Goal: Transaction & Acquisition: Obtain resource

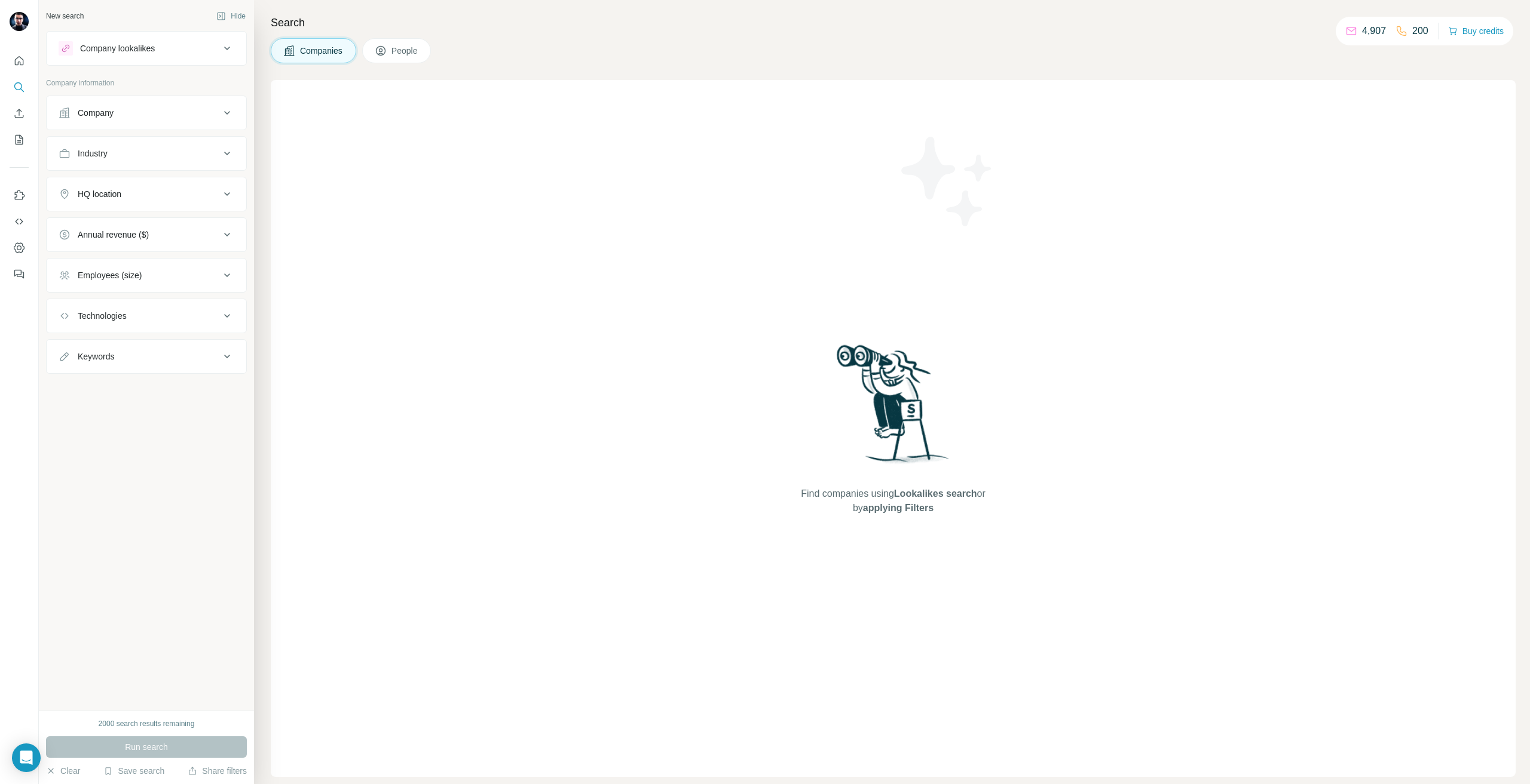
click at [138, 119] on div "Company" at bounding box center [139, 113] width 161 height 12
click at [121, 162] on input "text" at bounding box center [146, 166] width 176 height 21
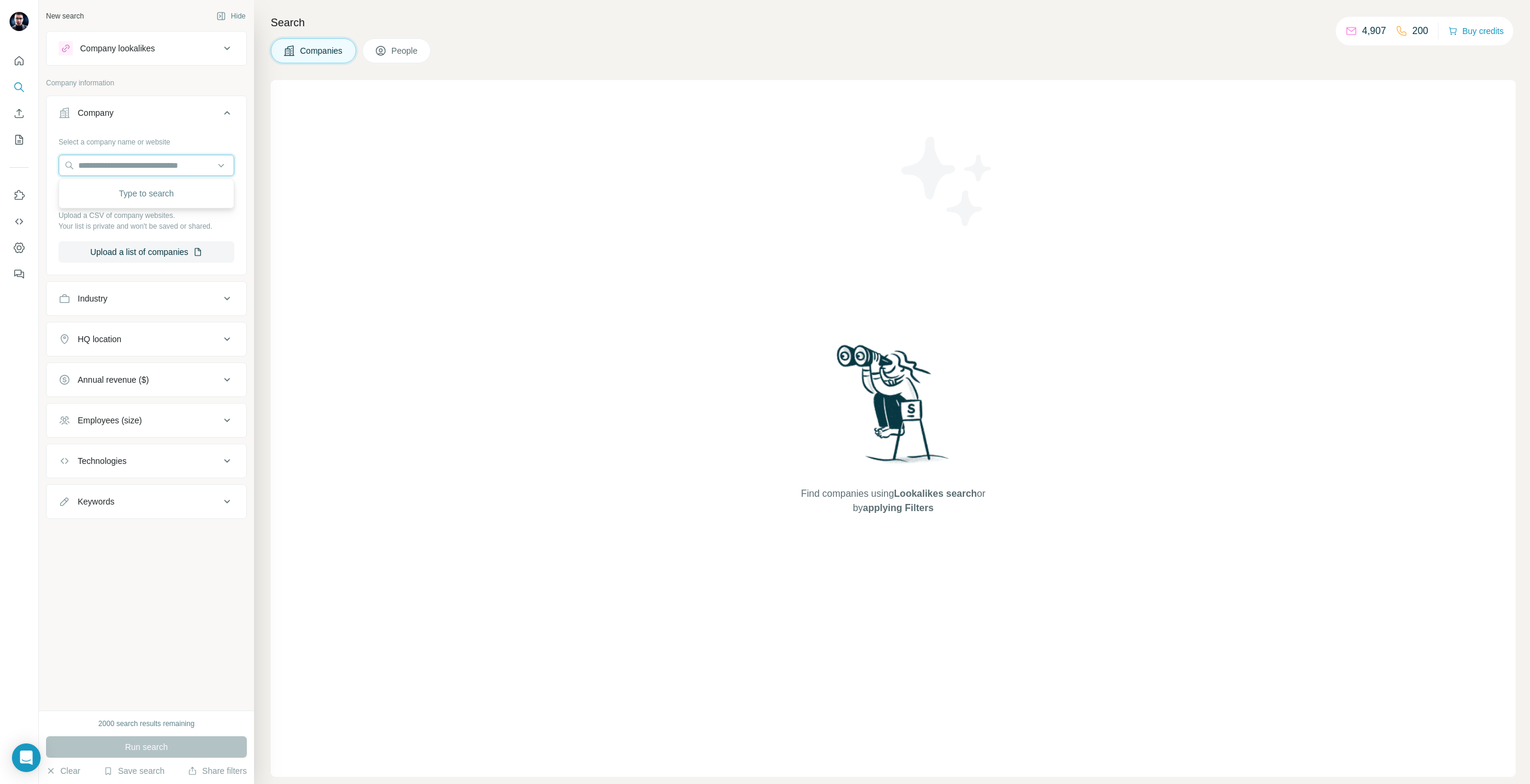
paste input "**********"
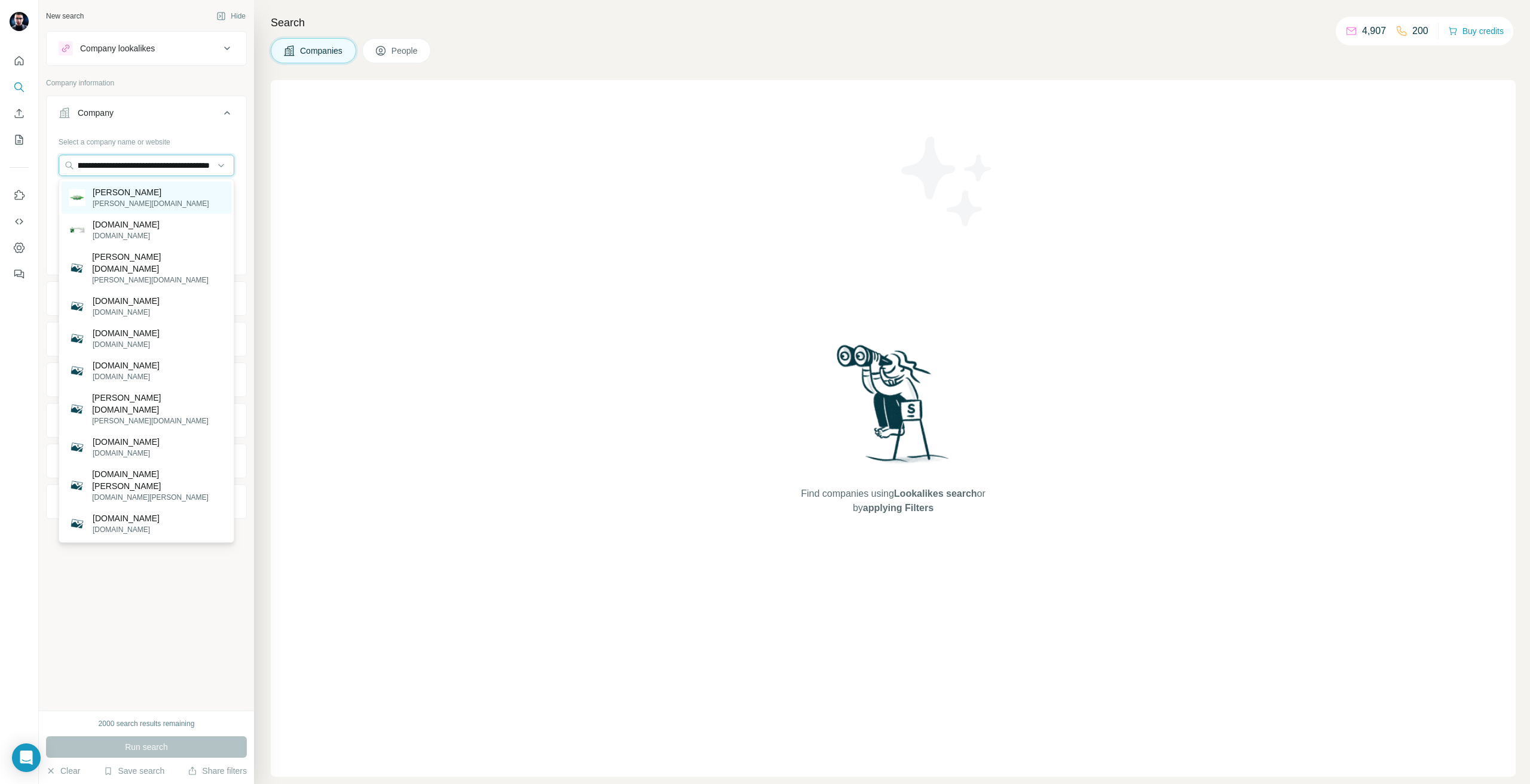
type input "**********"
click at [166, 201] on div "[PERSON_NAME] [PERSON_NAME][DOMAIN_NAME]" at bounding box center [146, 198] width 169 height 32
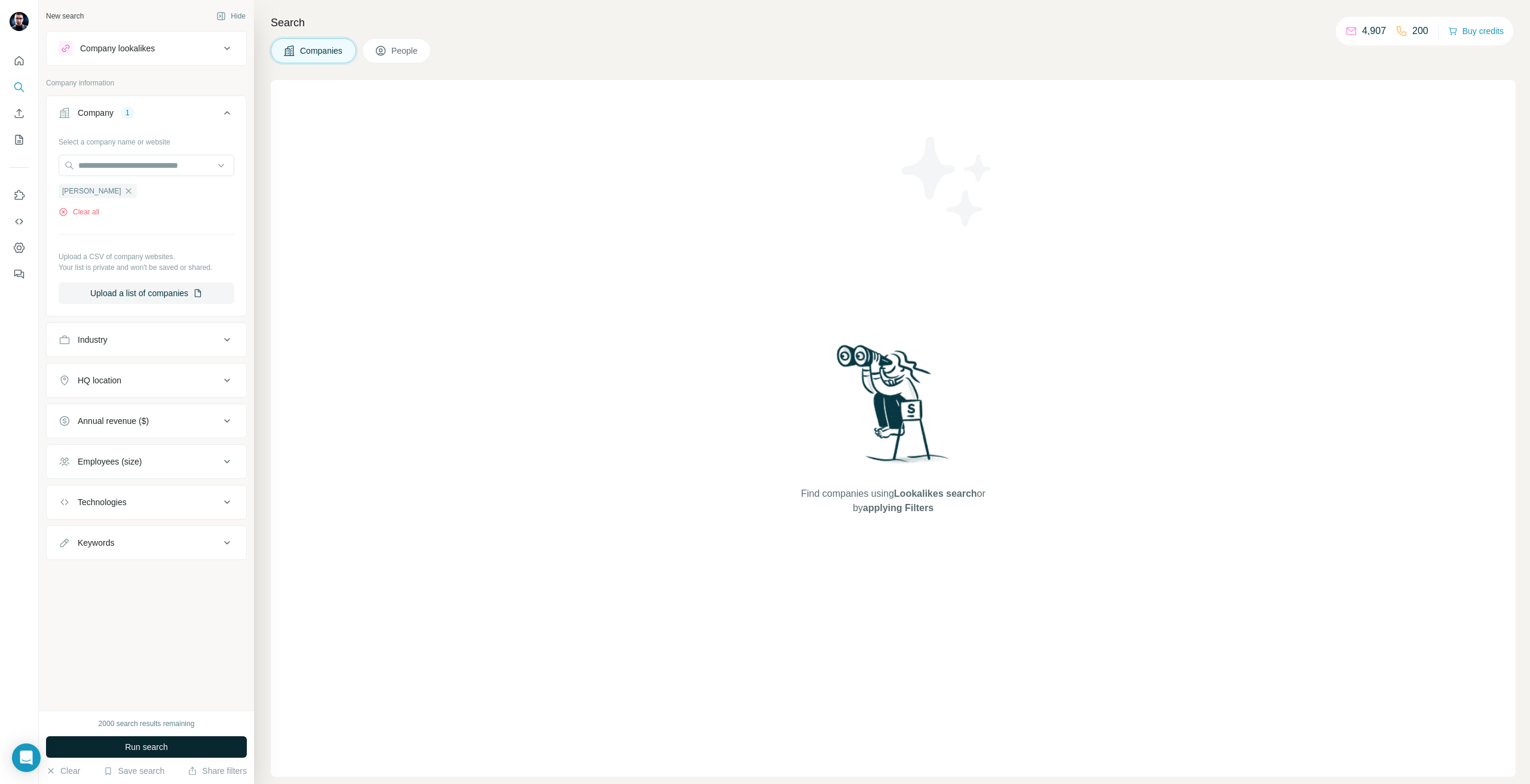
click at [174, 748] on button "Run search" at bounding box center [147, 747] width 201 height 21
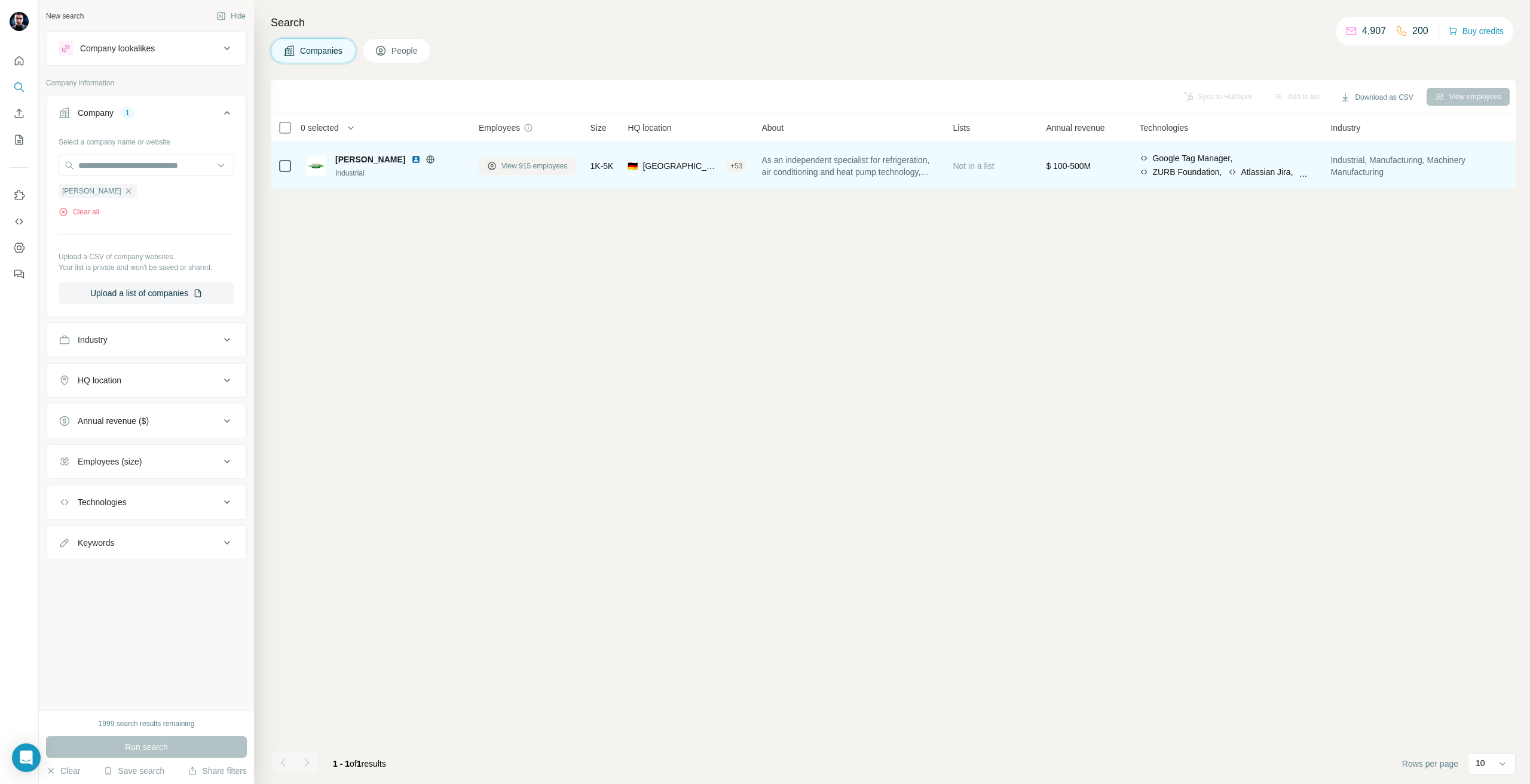
click at [511, 169] on span "View 915 employees" at bounding box center [534, 166] width 66 height 11
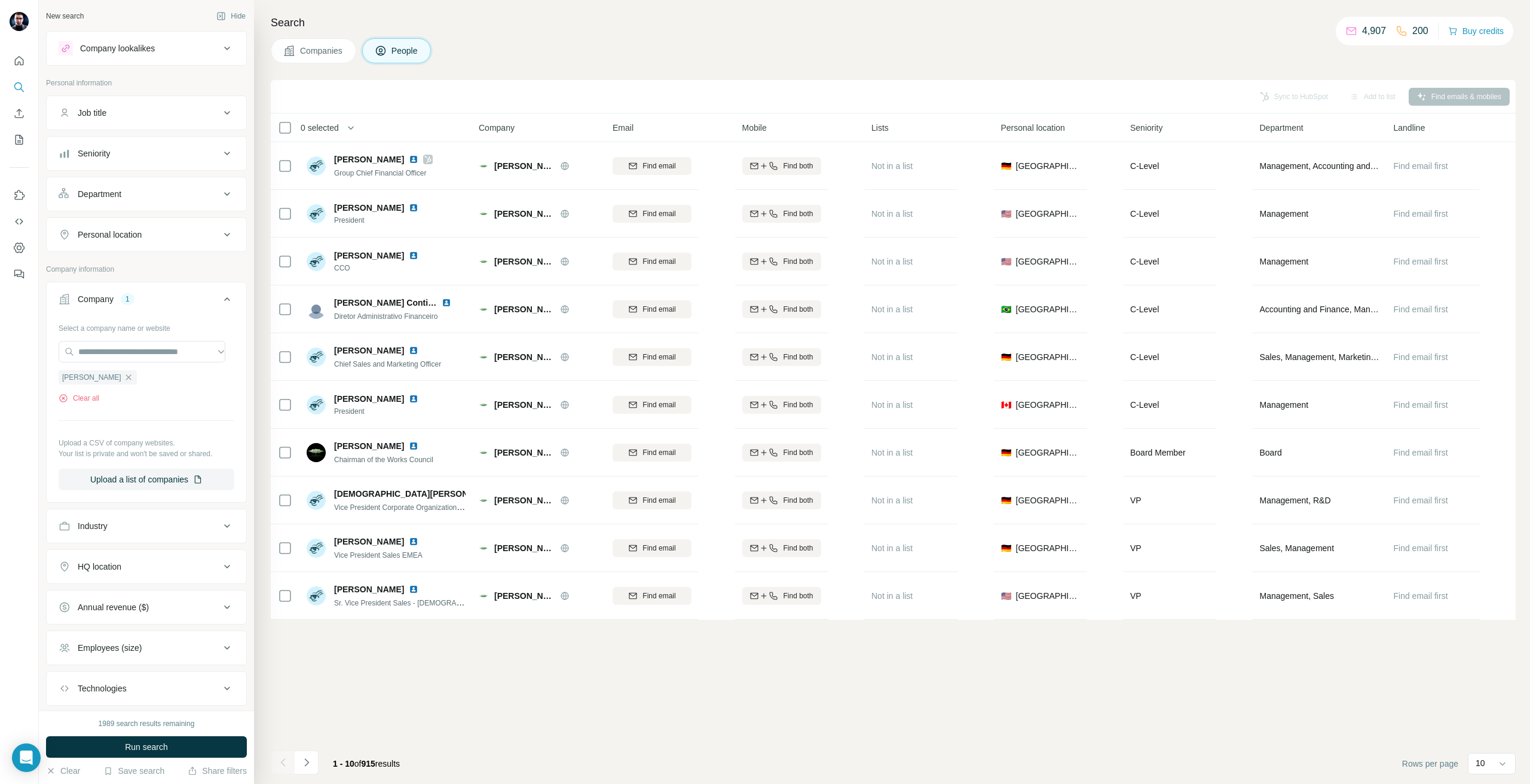
click at [113, 572] on div "HQ location" at bounding box center [99, 567] width 43 height 12
click at [154, 233] on div "Personal location" at bounding box center [139, 235] width 161 height 12
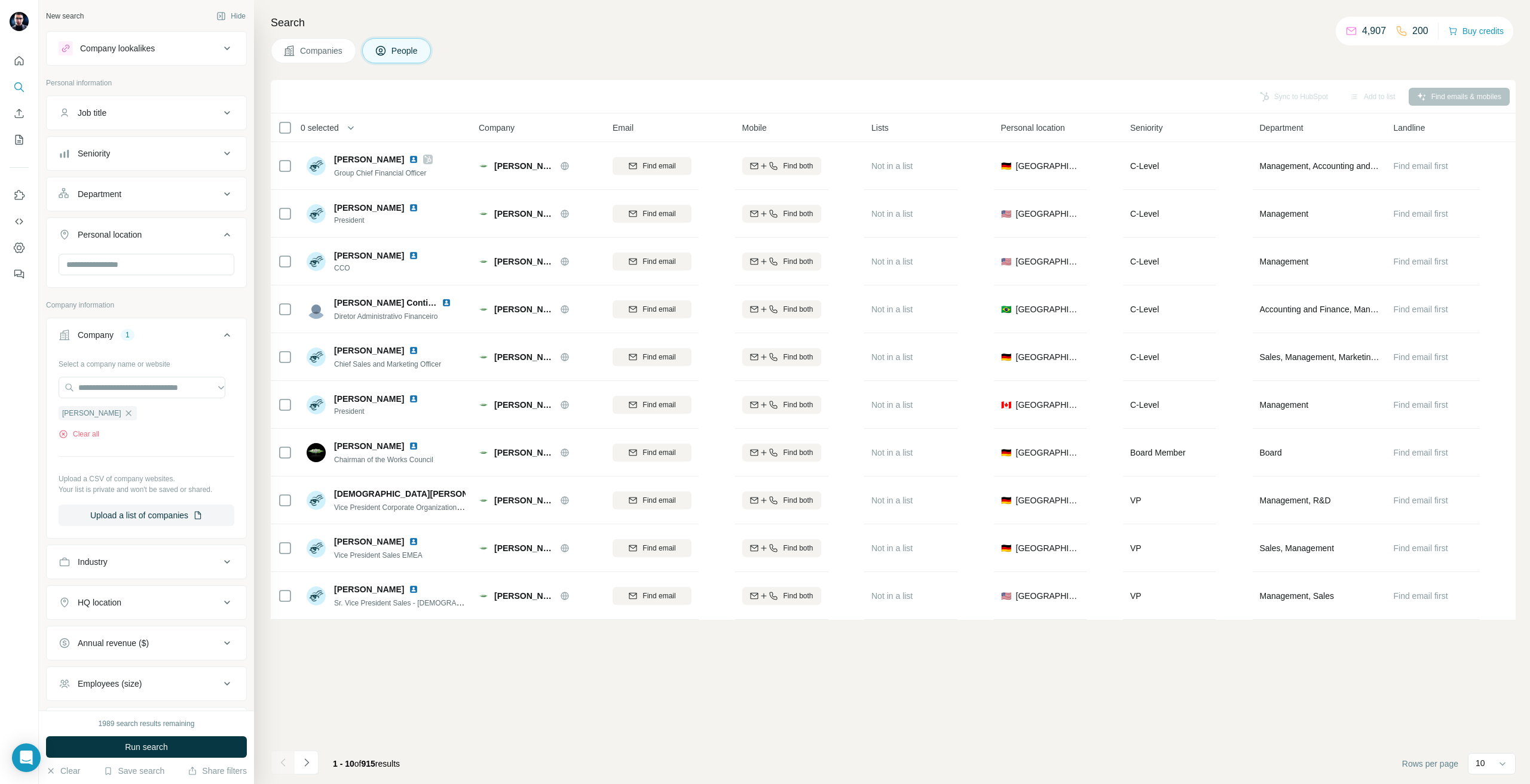
click at [122, 278] on div at bounding box center [146, 269] width 200 height 31
click at [120, 276] on div at bounding box center [146, 265] width 176 height 24
click at [128, 269] on input "text" at bounding box center [146, 264] width 176 height 21
type input "***"
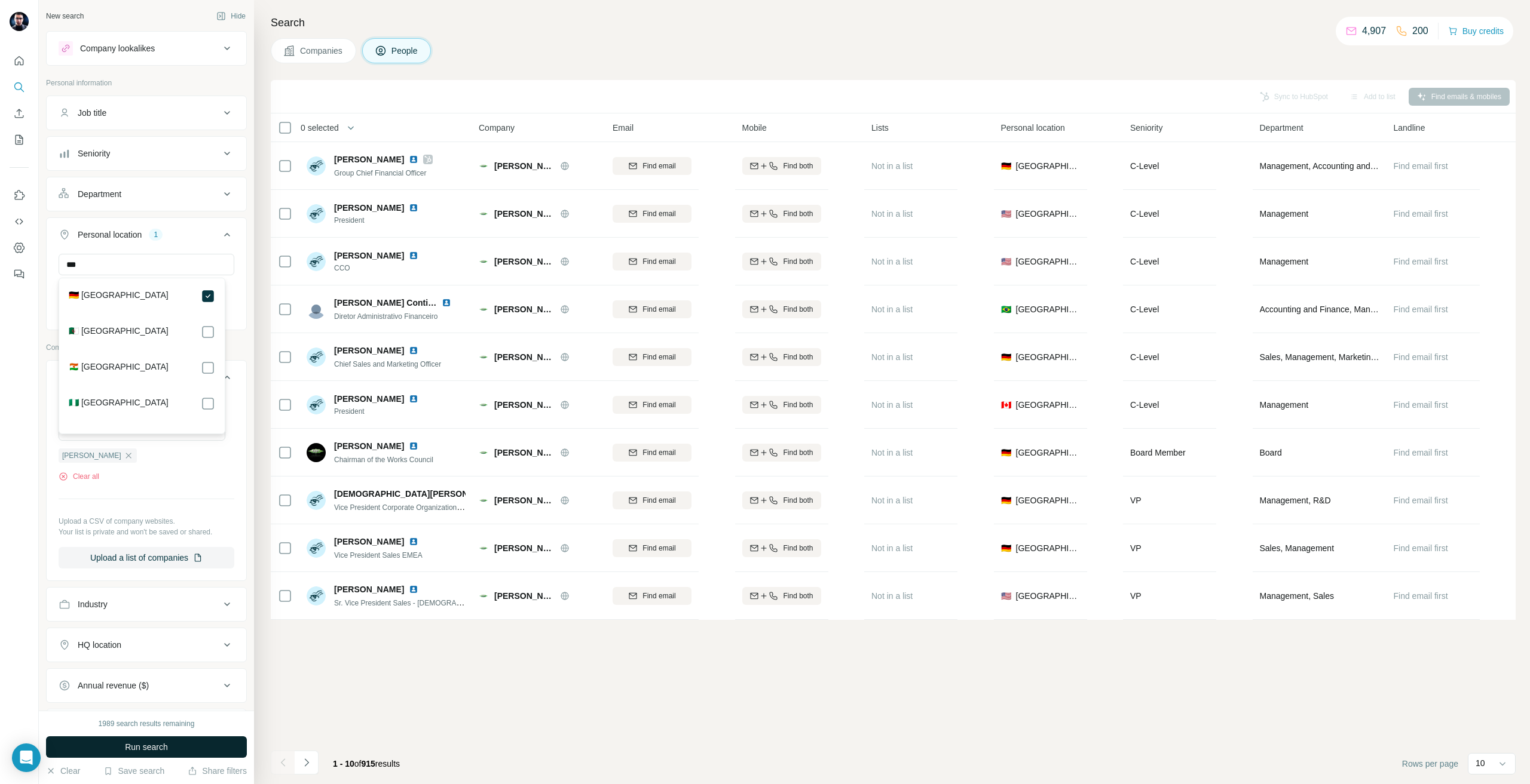
click at [173, 741] on button "Run search" at bounding box center [147, 747] width 201 height 21
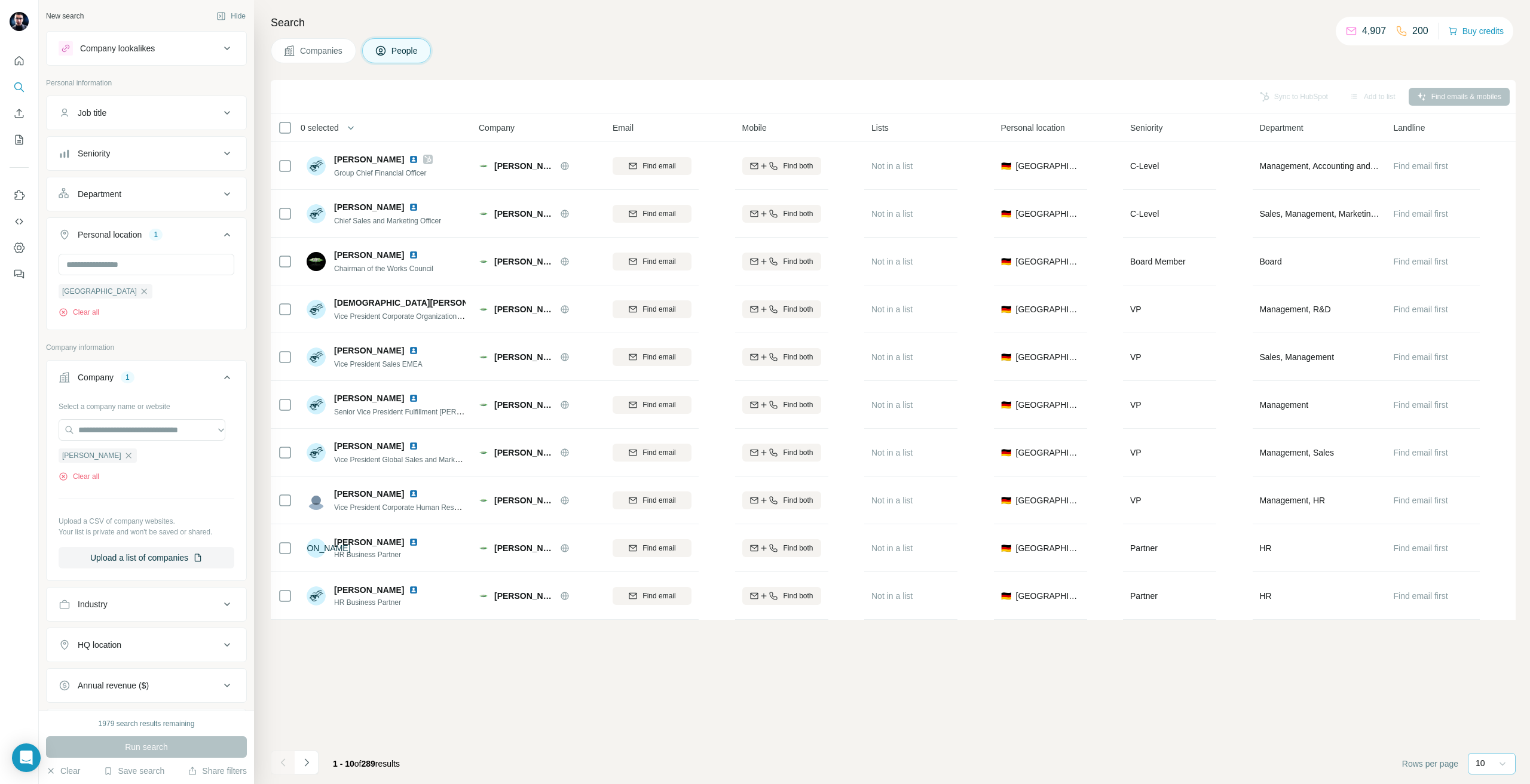
click at [1497, 756] on div "10" at bounding box center [1491, 763] width 48 height 21
click at [1490, 682] on div "60" at bounding box center [1491, 672] width 42 height 21
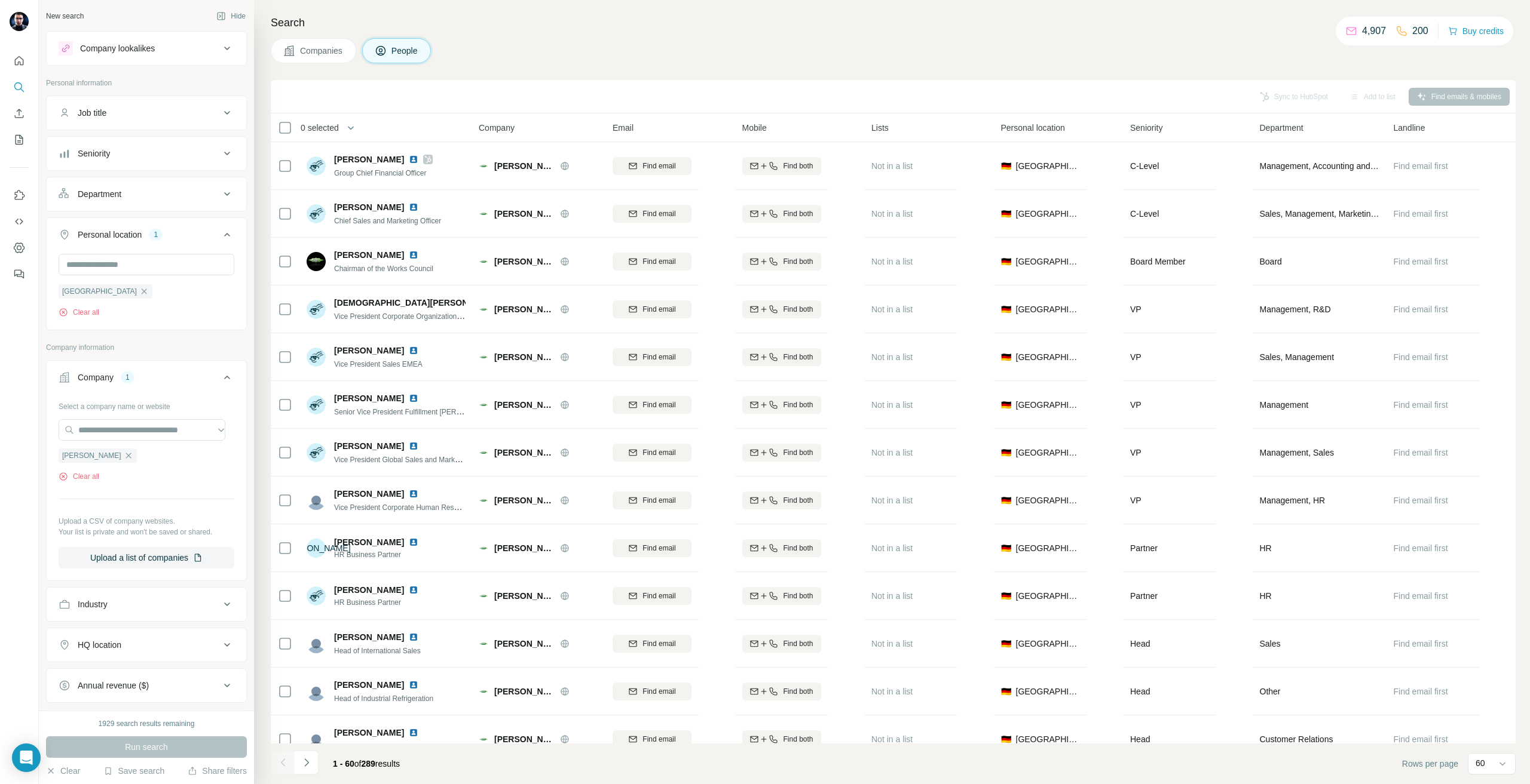
click at [708, 81] on div "Sync to HubSpot Add to list Find emails & mobiles" at bounding box center [893, 96] width 1245 height 33
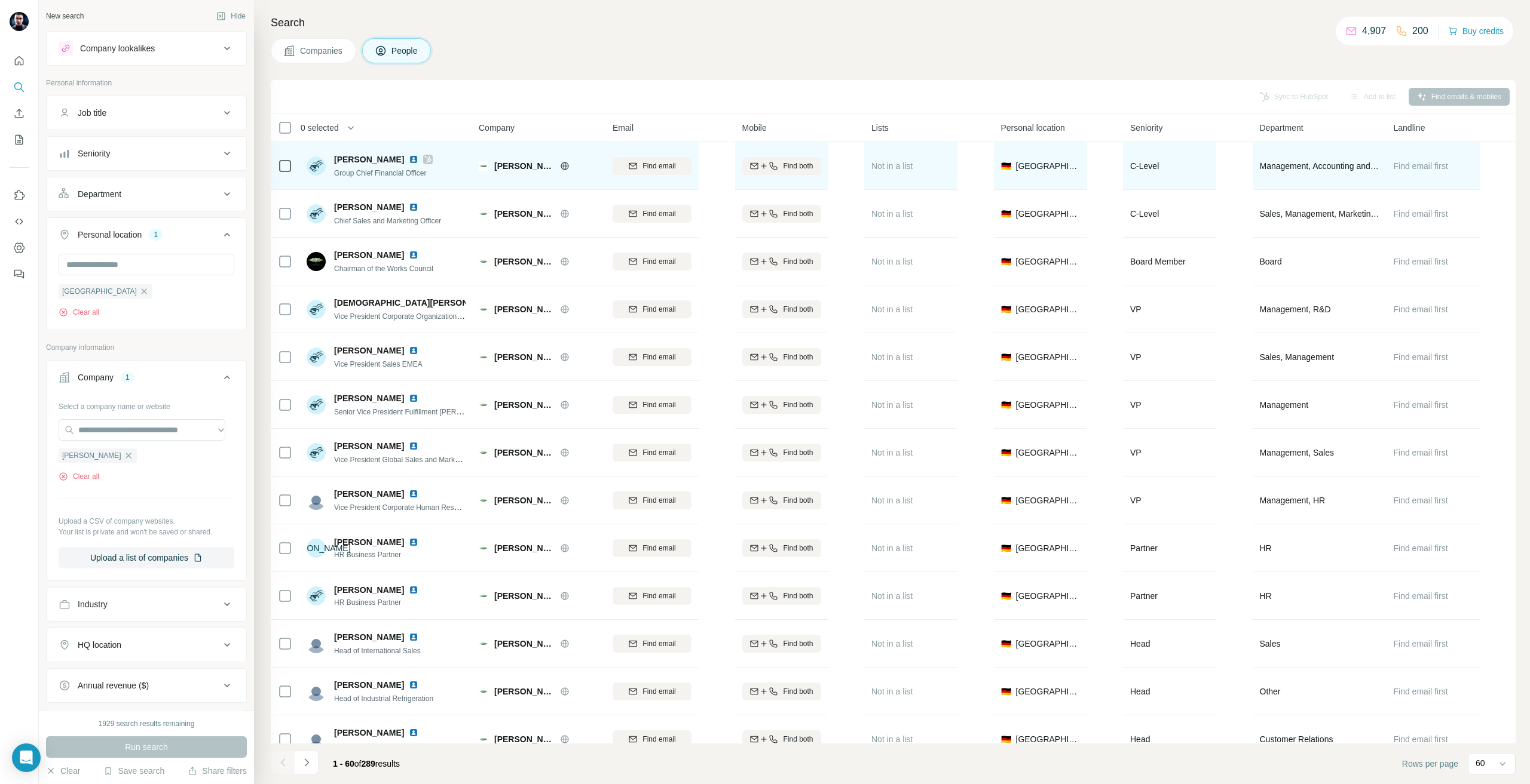
click at [278, 166] on icon at bounding box center [285, 166] width 14 height 14
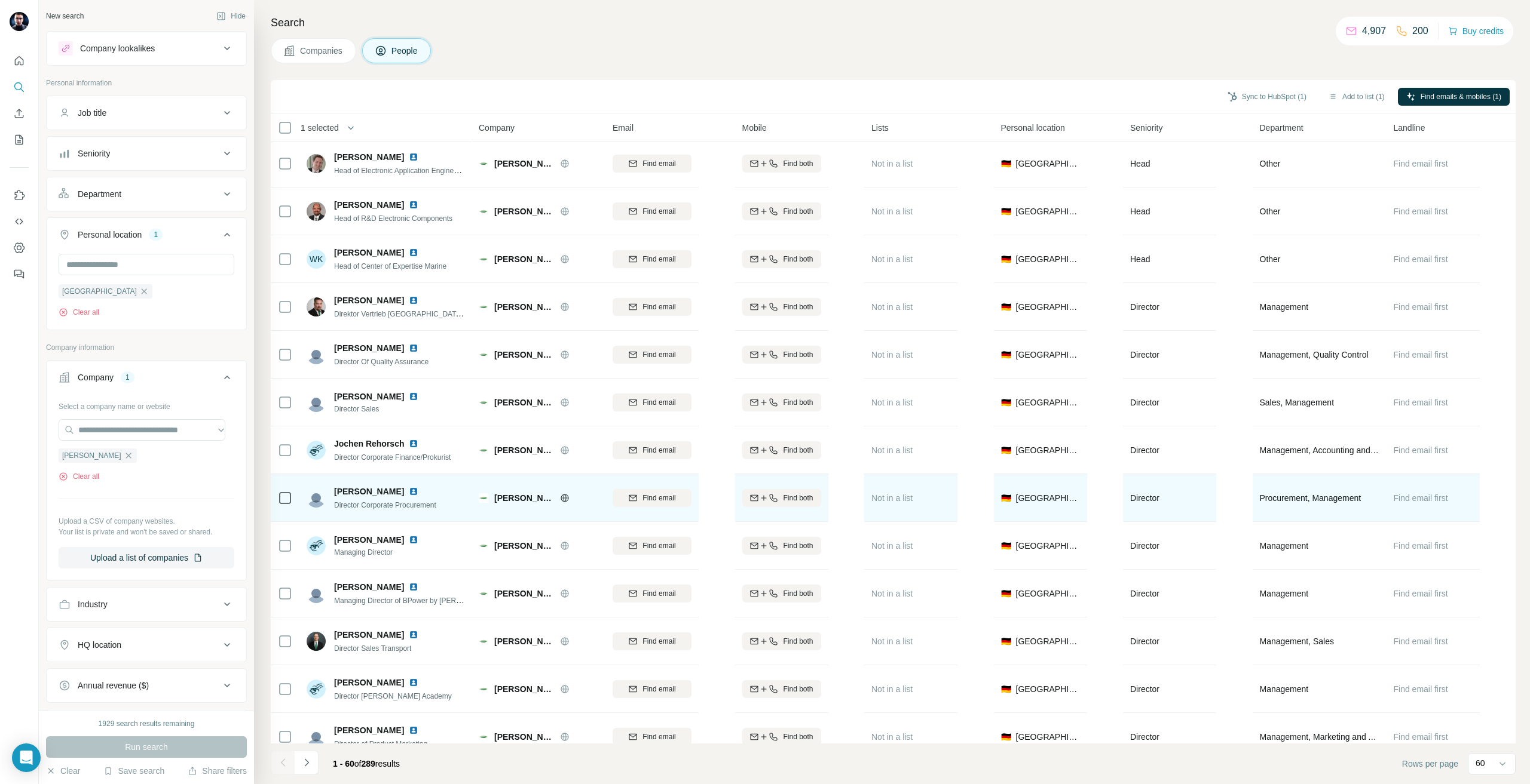
scroll to position [1674, 0]
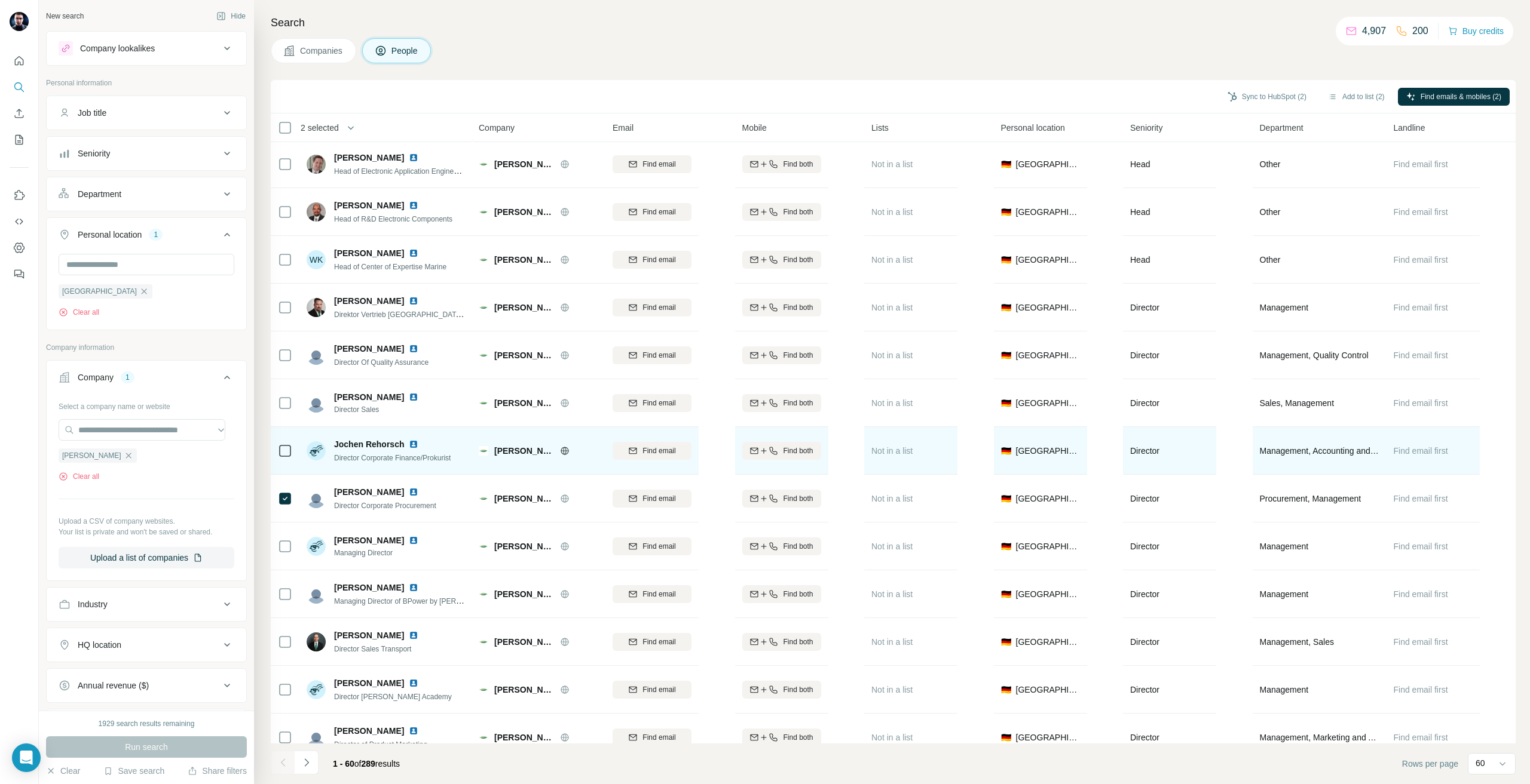
click at [280, 457] on icon at bounding box center [285, 450] width 14 height 14
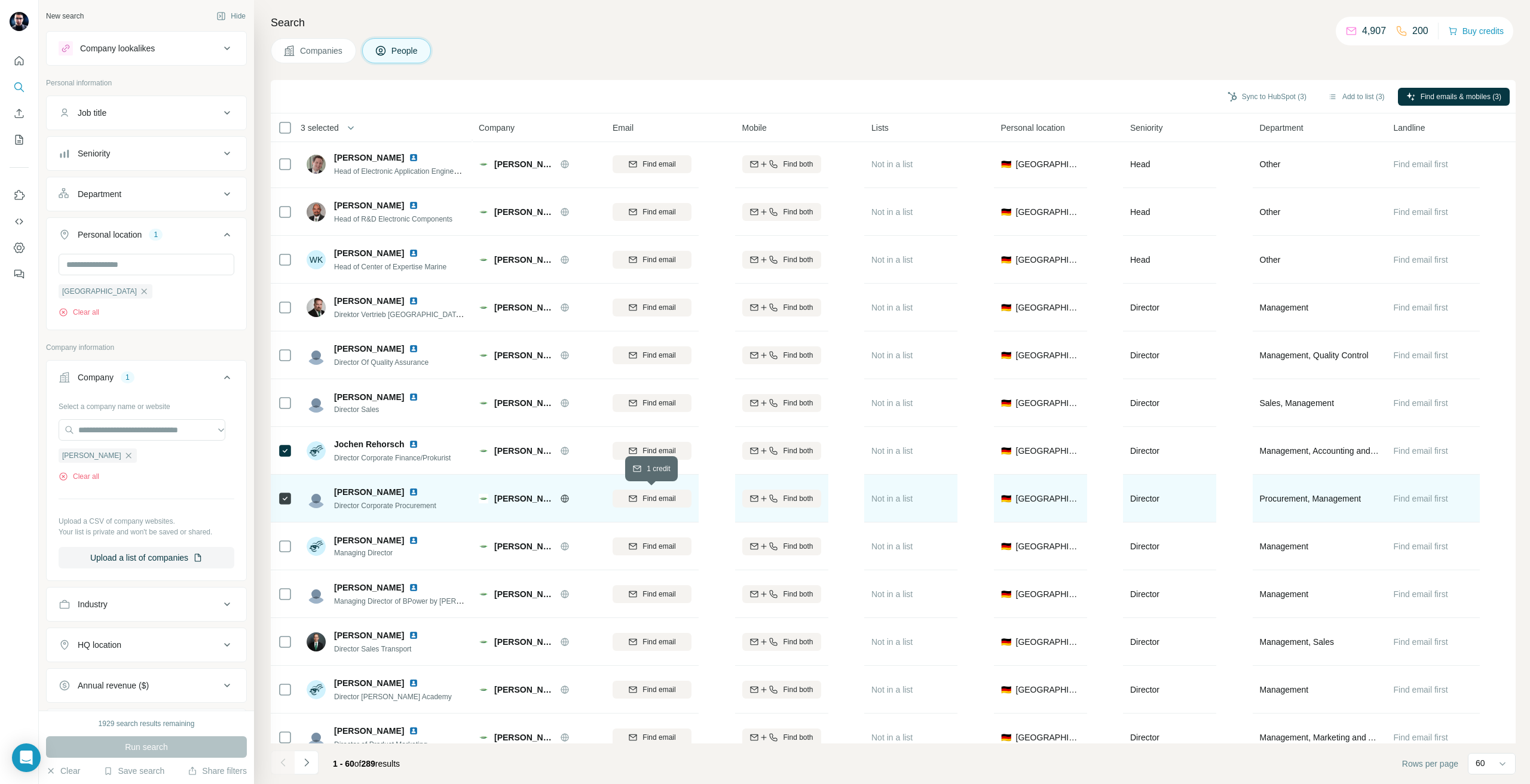
click at [664, 501] on span "Find email" at bounding box center [658, 498] width 33 height 11
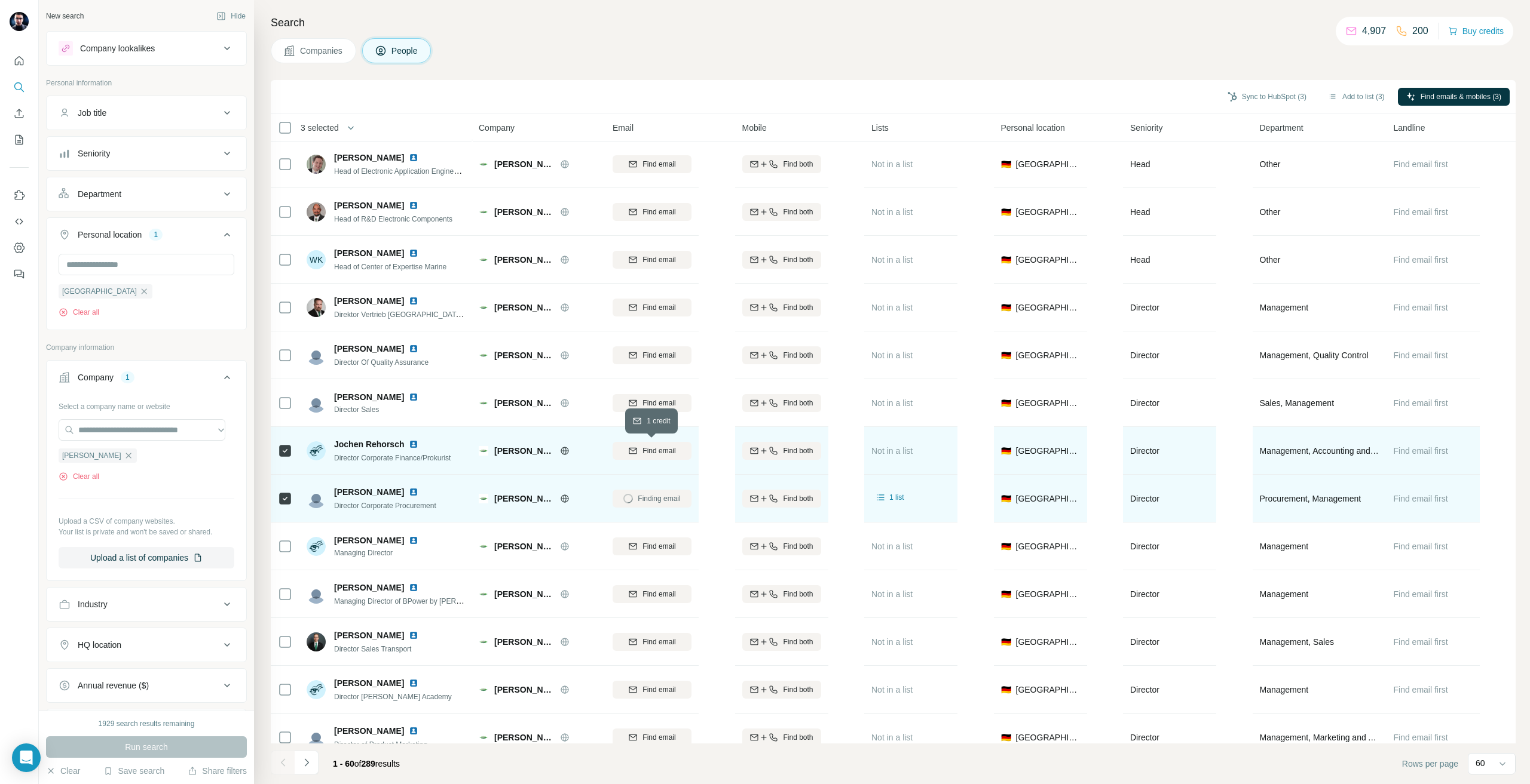
click at [663, 448] on span "Find email" at bounding box center [658, 450] width 33 height 11
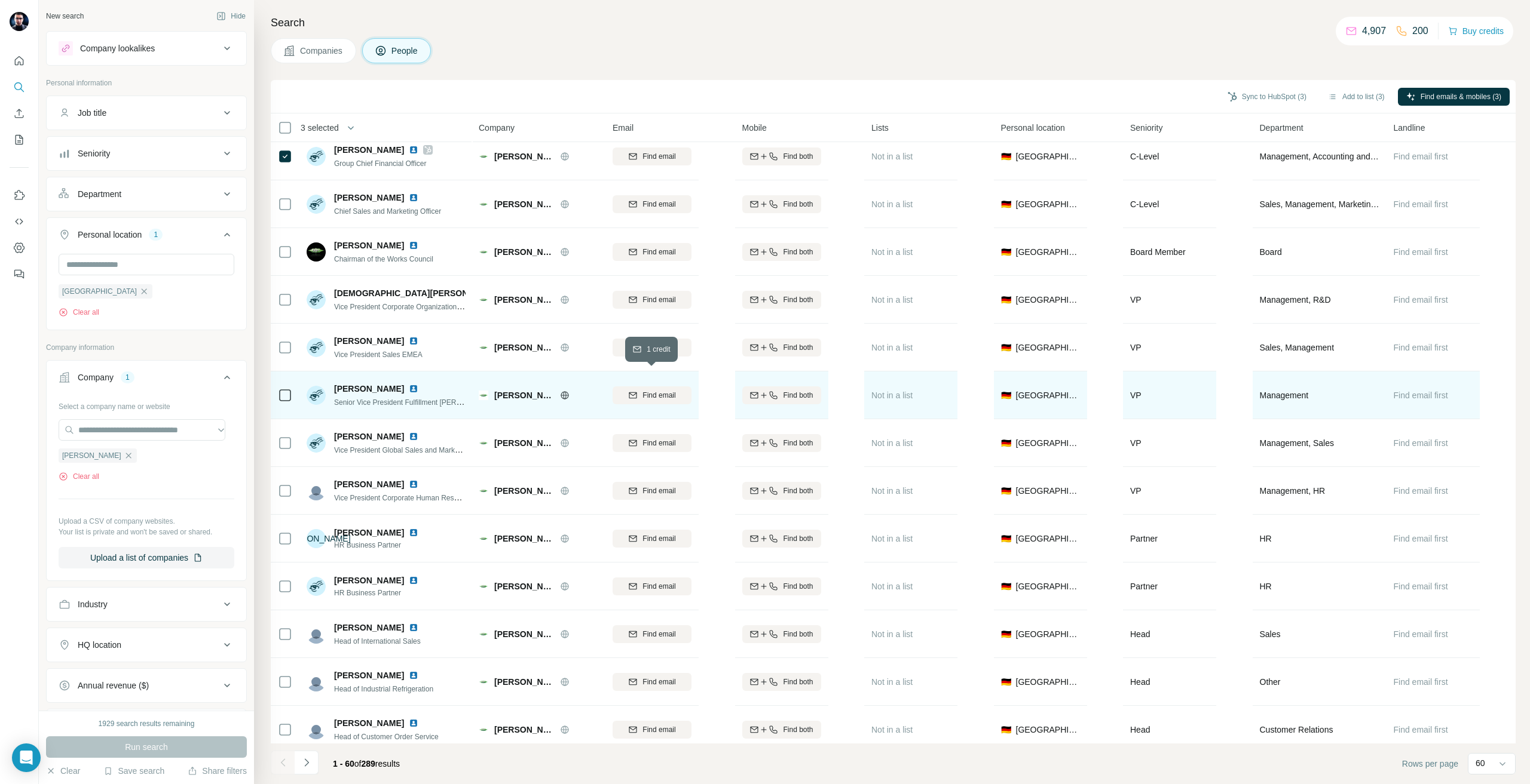
scroll to position [0, 0]
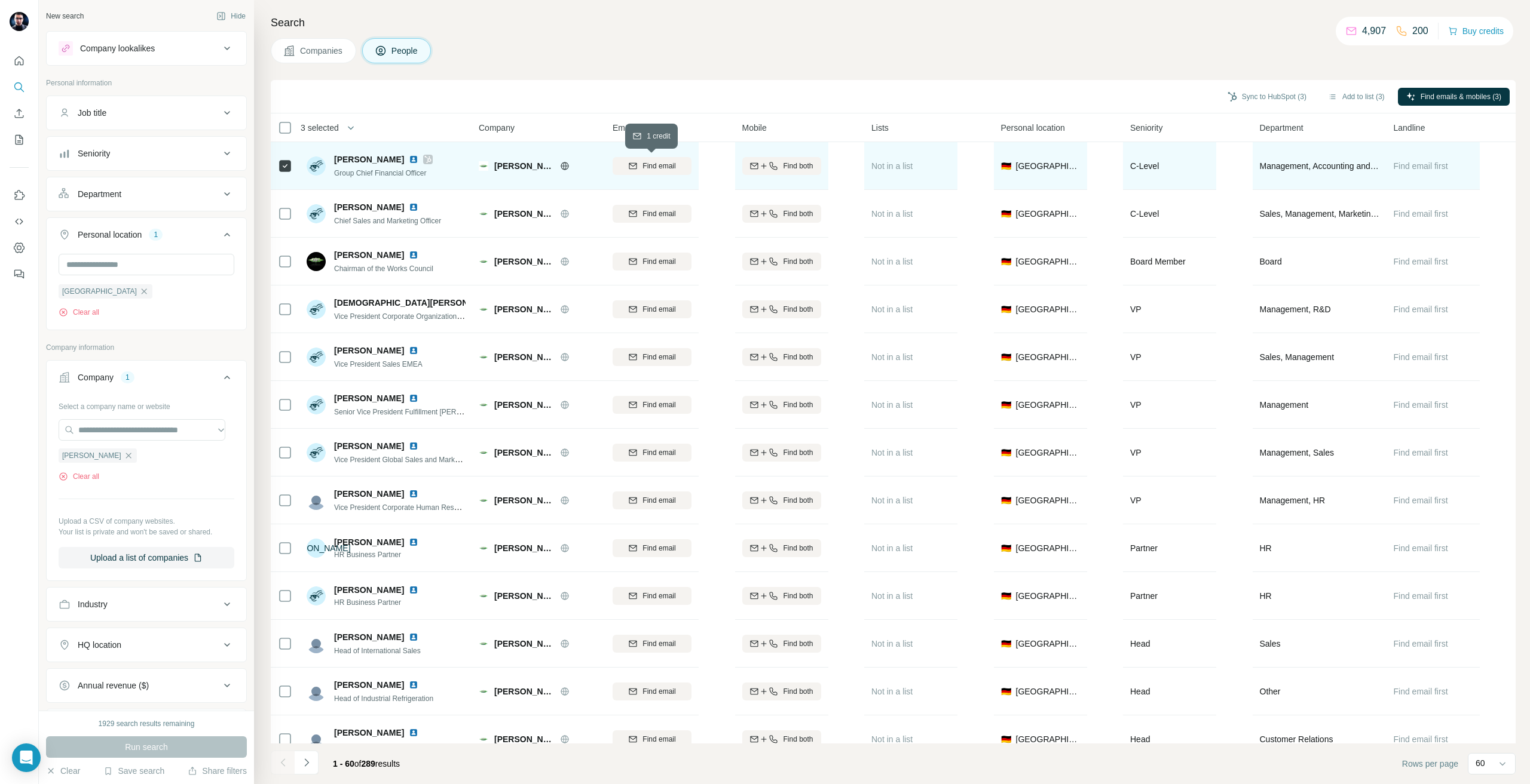
click at [660, 166] on span "Find email" at bounding box center [658, 166] width 33 height 11
click at [1237, 92] on button "Sync to HubSpot (3)" at bounding box center [1267, 97] width 96 height 18
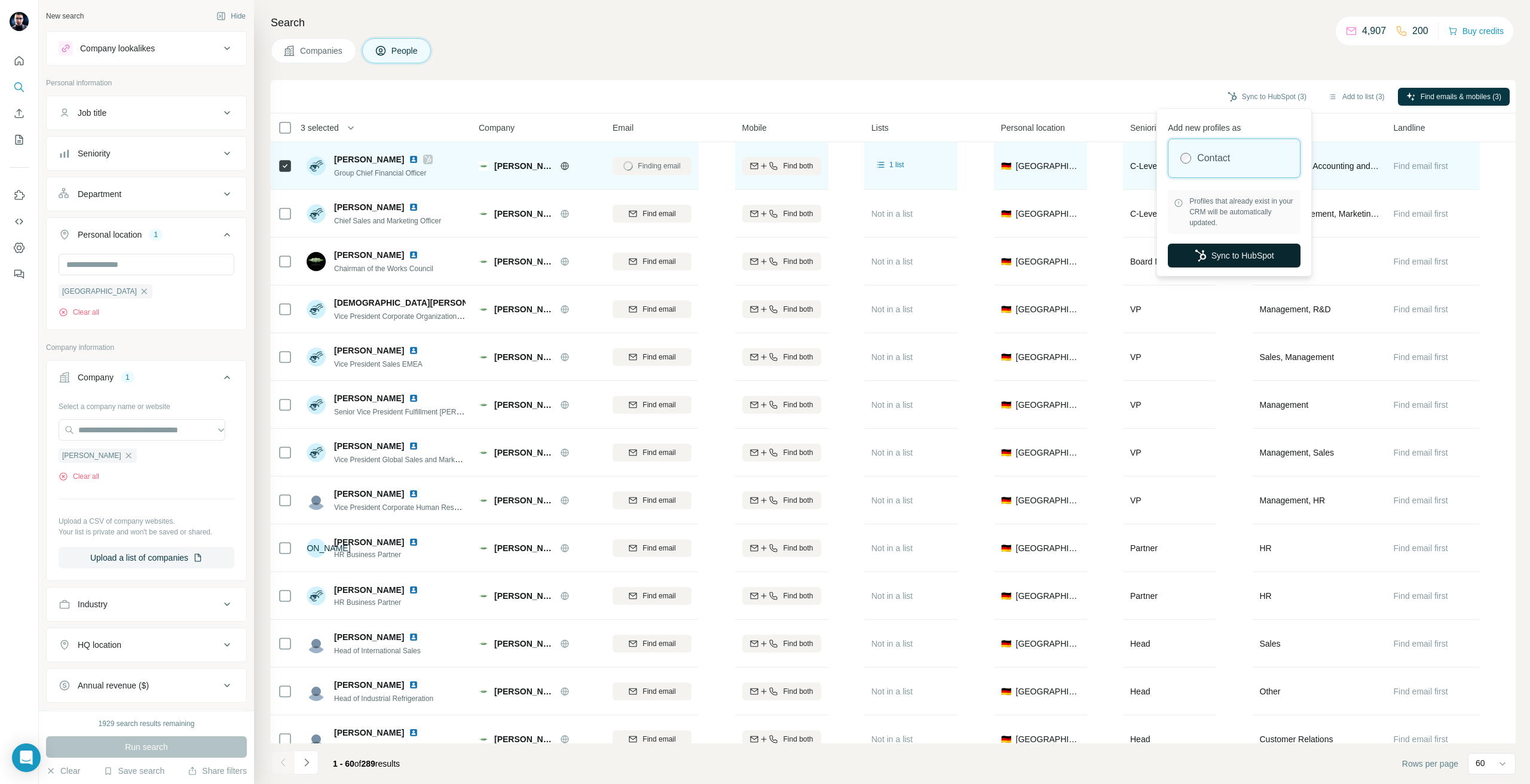
click at [1230, 251] on button "Sync to HubSpot" at bounding box center [1234, 255] width 133 height 24
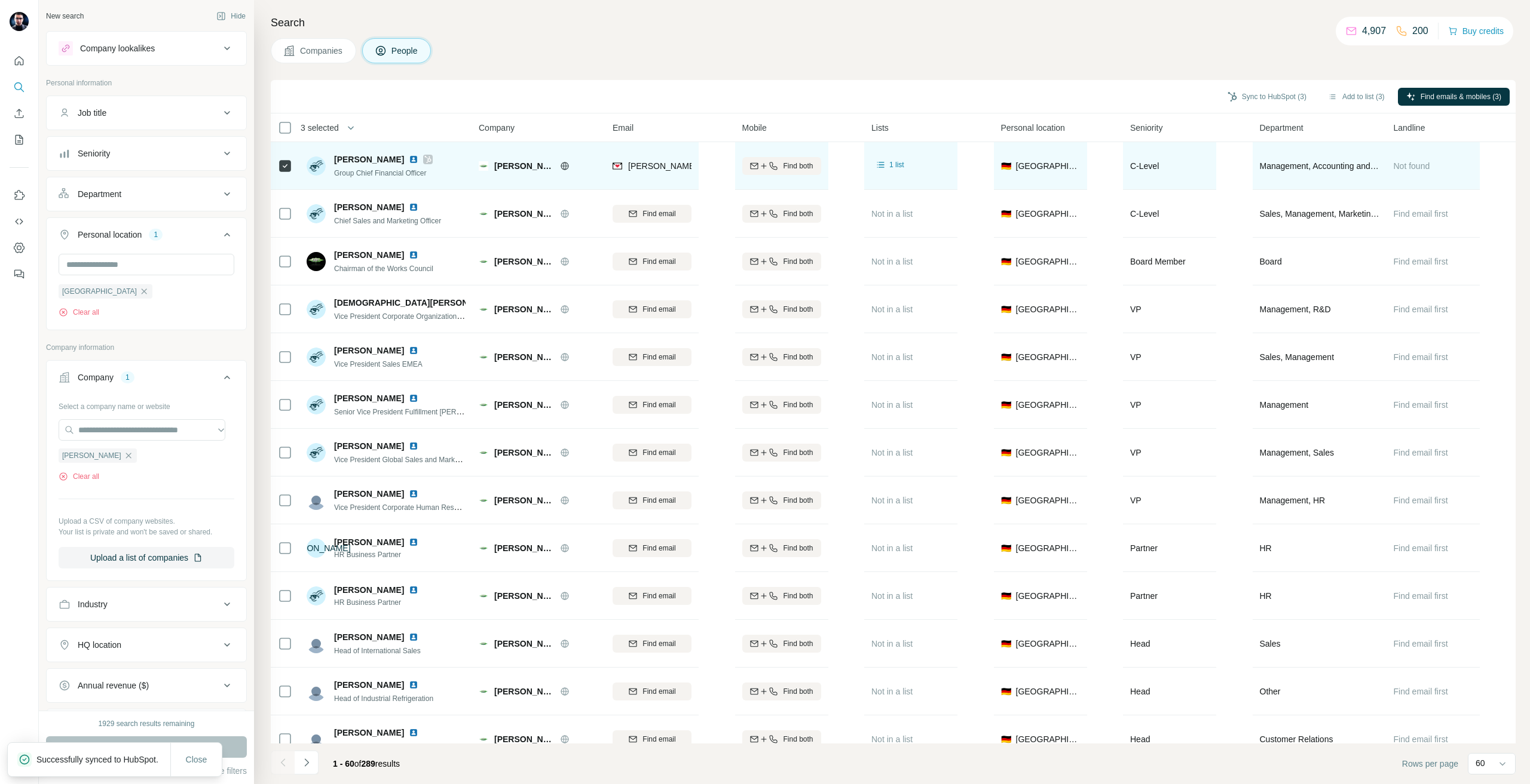
click at [426, 165] on div "[PERSON_NAME]" at bounding box center [383, 160] width 99 height 12
click at [425, 161] on icon at bounding box center [428, 159] width 7 height 7
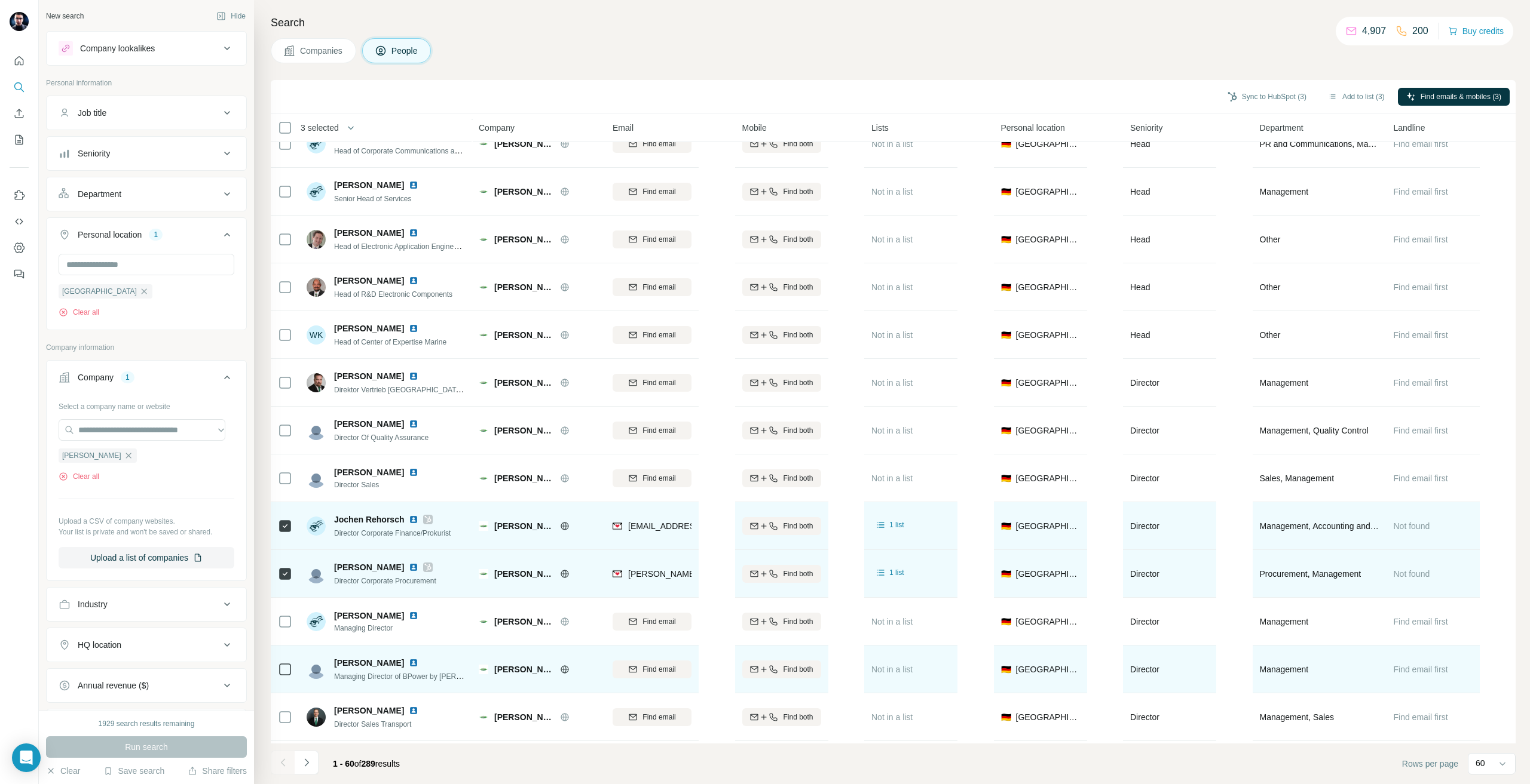
scroll to position [1732, 0]
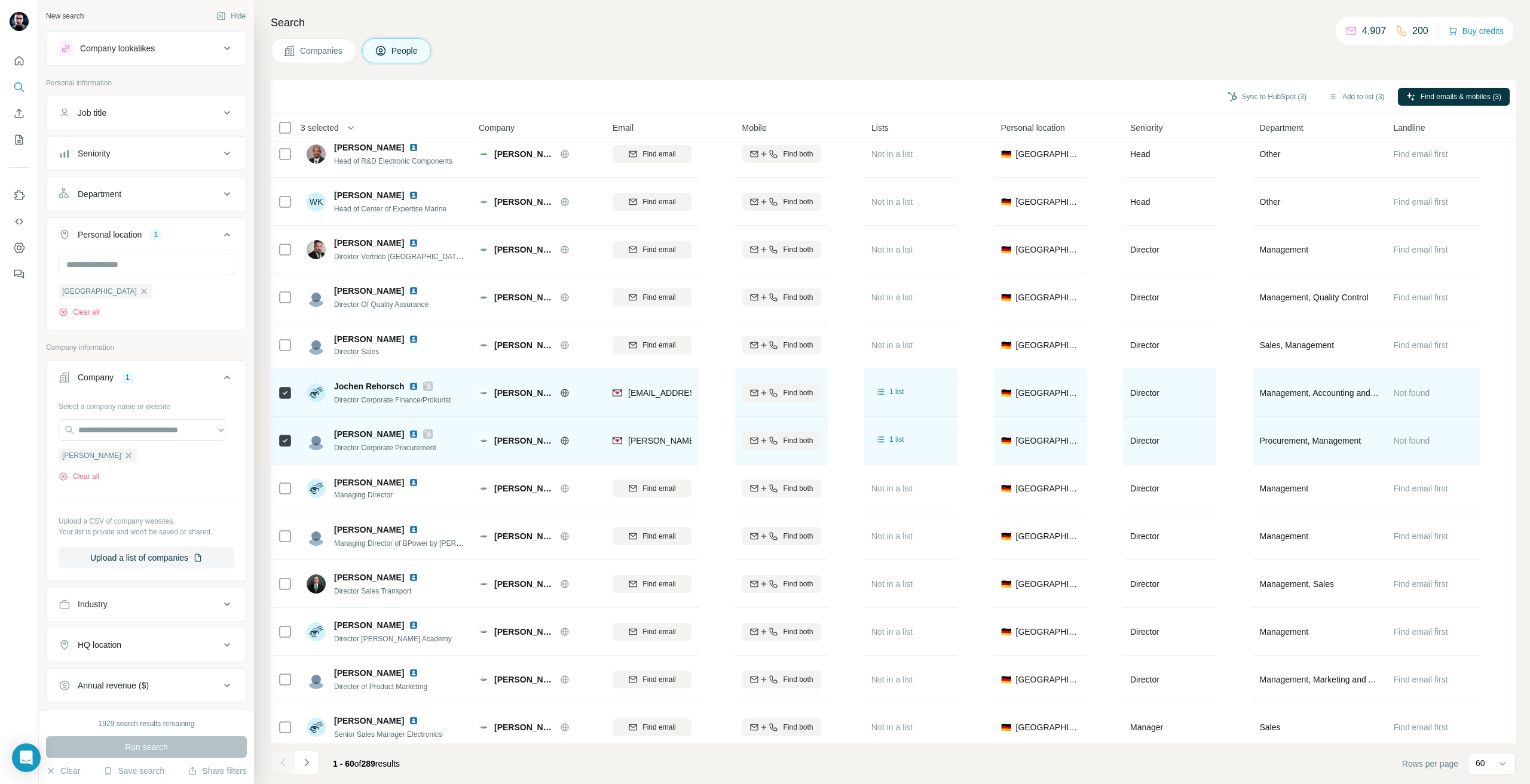
click at [435, 384] on div "Jochen Rehorsch" at bounding box center [391, 387] width 116 height 12
click at [429, 381] on icon at bounding box center [427, 386] width 7 height 10
